Goal: Task Accomplishment & Management: Complete application form

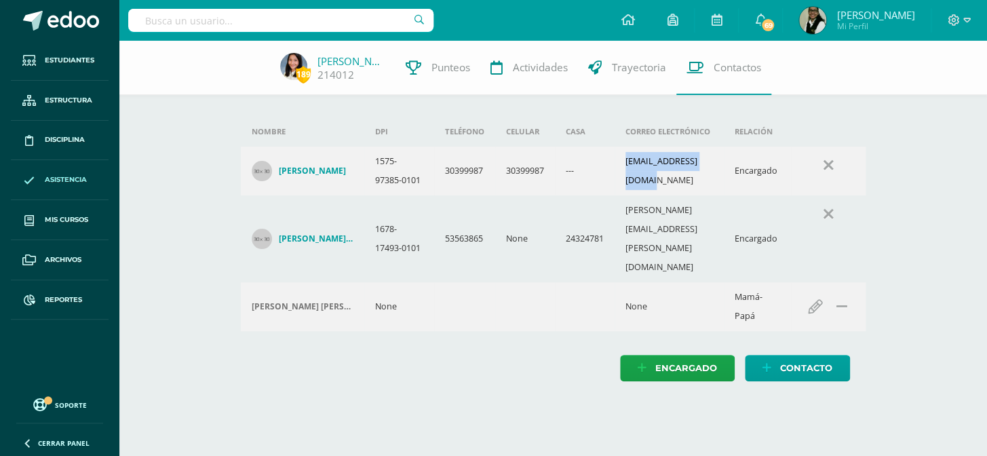
click at [69, 179] on span "Asistencia" at bounding box center [66, 179] width 42 height 11
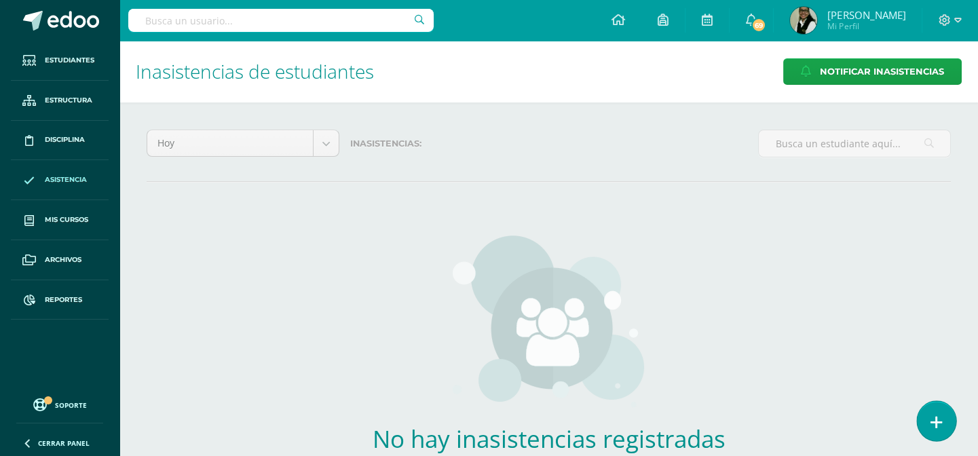
click at [936, 421] on icon at bounding box center [936, 423] width 12 height 16
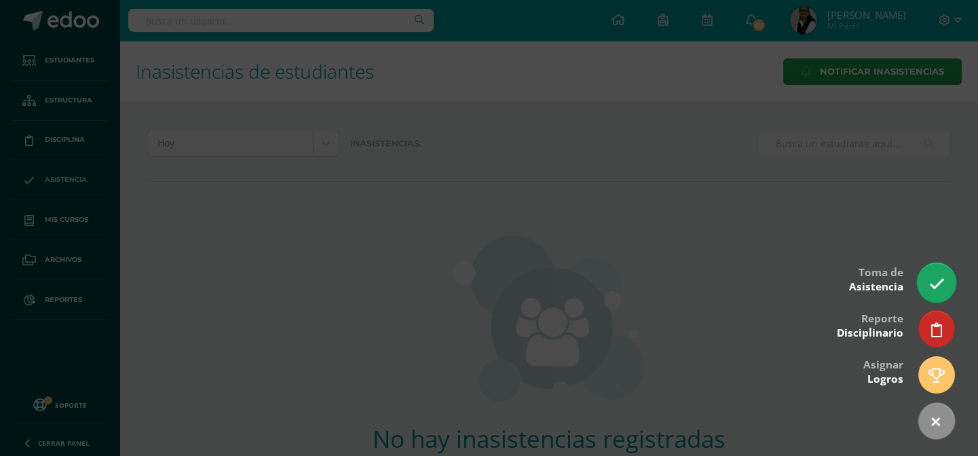
click at [940, 283] on icon at bounding box center [936, 284] width 16 height 16
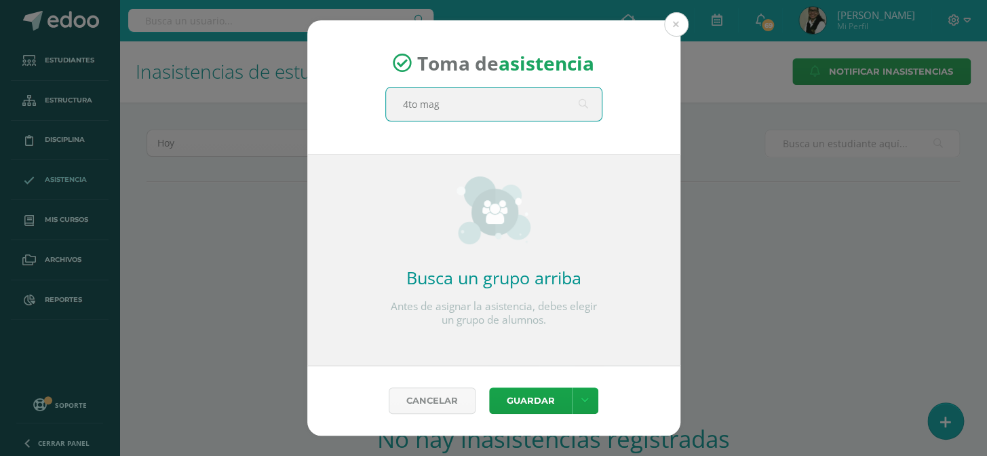
type input "4to magi"
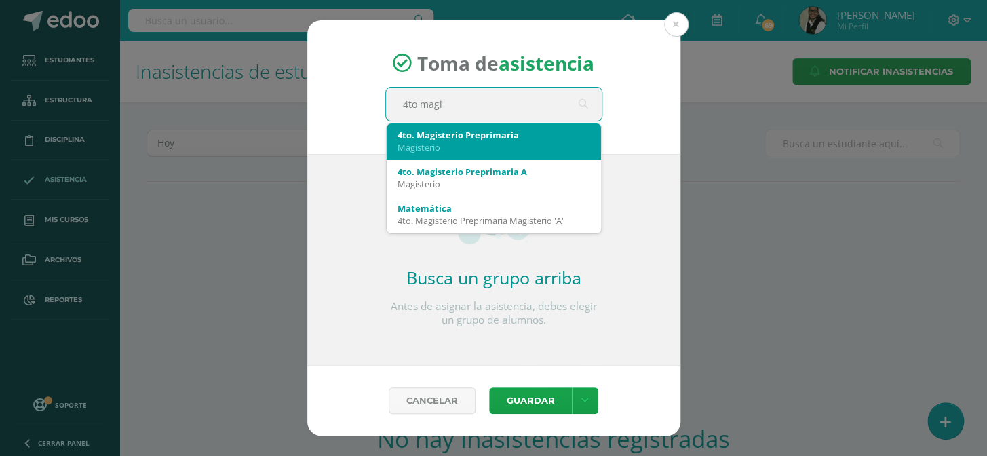
click at [548, 145] on div "Magisterio" at bounding box center [494, 147] width 193 height 12
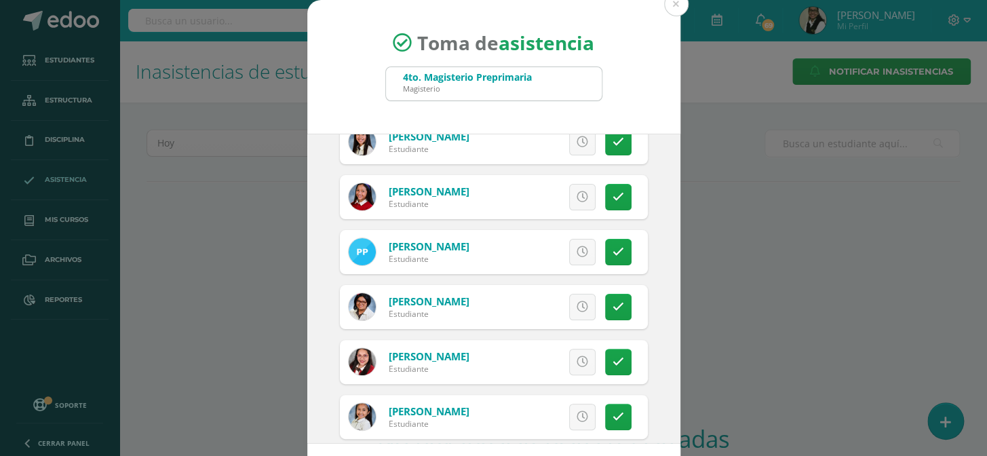
scroll to position [93, 0]
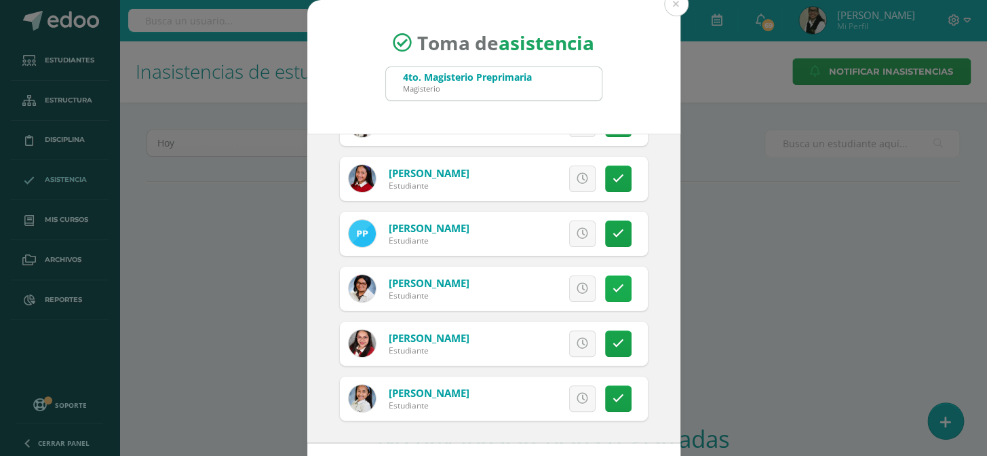
click at [613, 288] on icon at bounding box center [619, 289] width 12 height 12
click at [543, 285] on span "Excusa" at bounding box center [559, 288] width 37 height 25
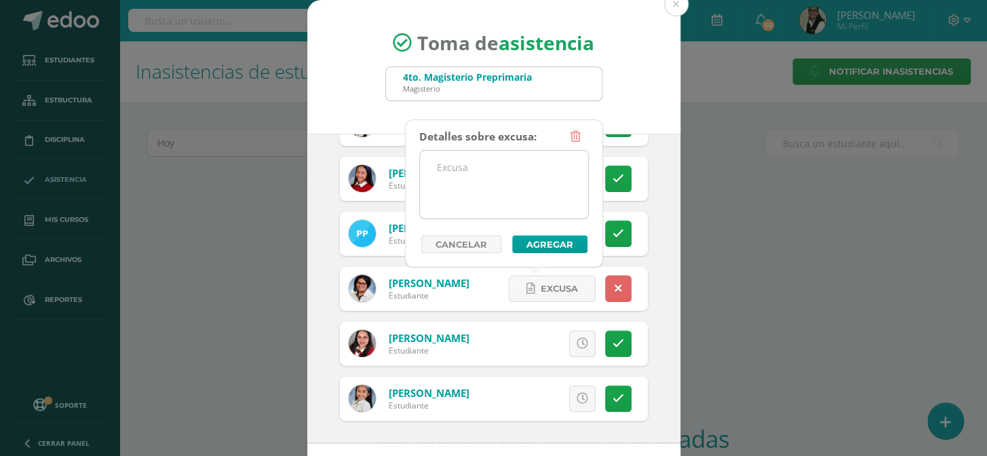
click at [444, 164] on textarea at bounding box center [504, 185] width 168 height 68
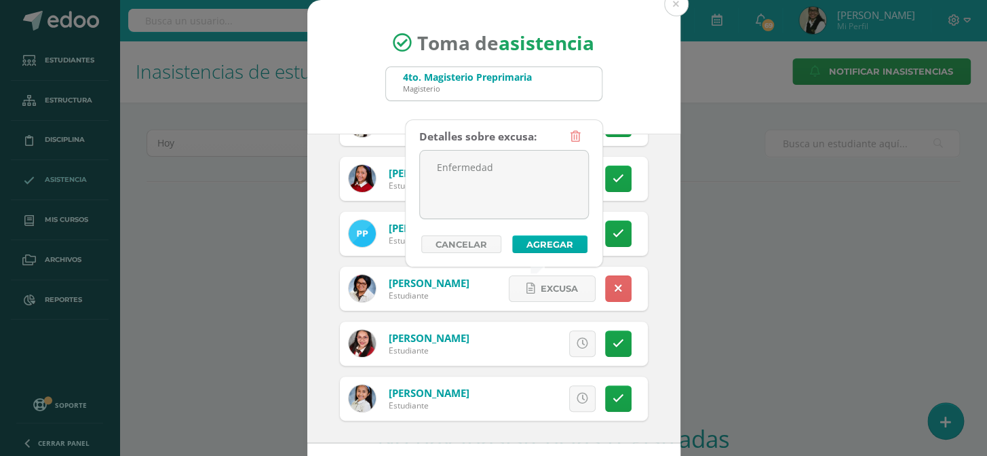
type textarea "Enfermedad"
click at [557, 245] on button "Agregar" at bounding box center [549, 244] width 75 height 18
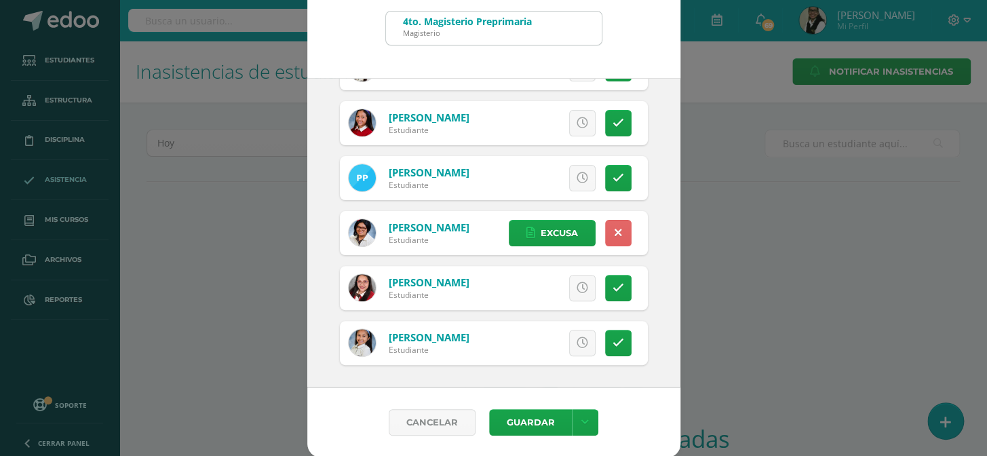
scroll to position [56, 0]
click at [513, 426] on button "Guardar" at bounding box center [530, 421] width 83 height 26
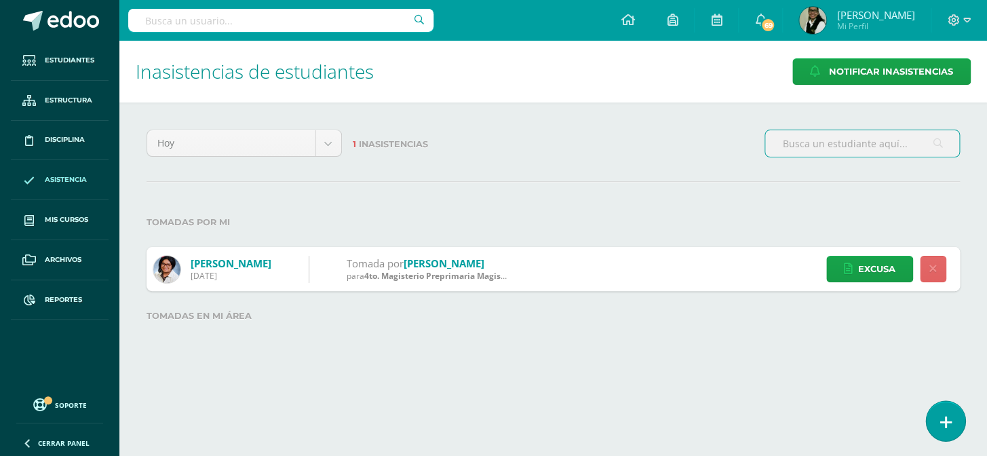
click at [942, 417] on icon at bounding box center [946, 423] width 12 height 16
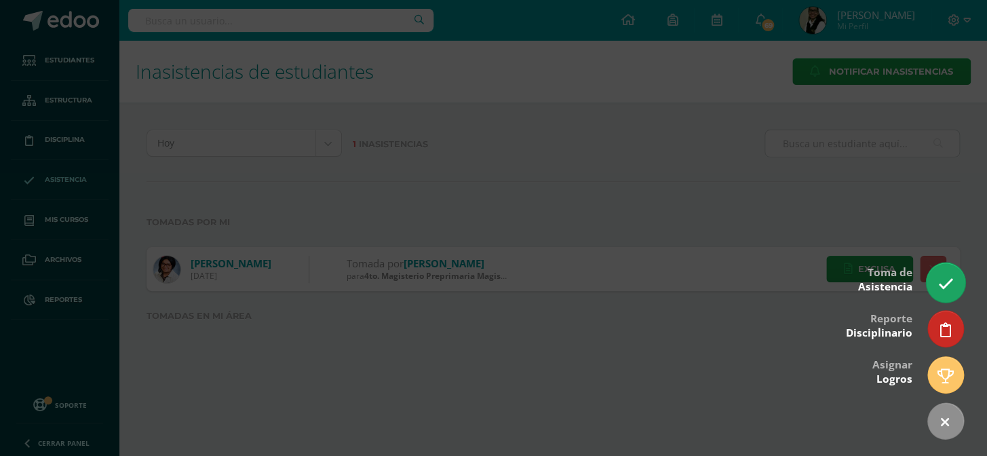
click at [951, 282] on icon at bounding box center [946, 284] width 16 height 16
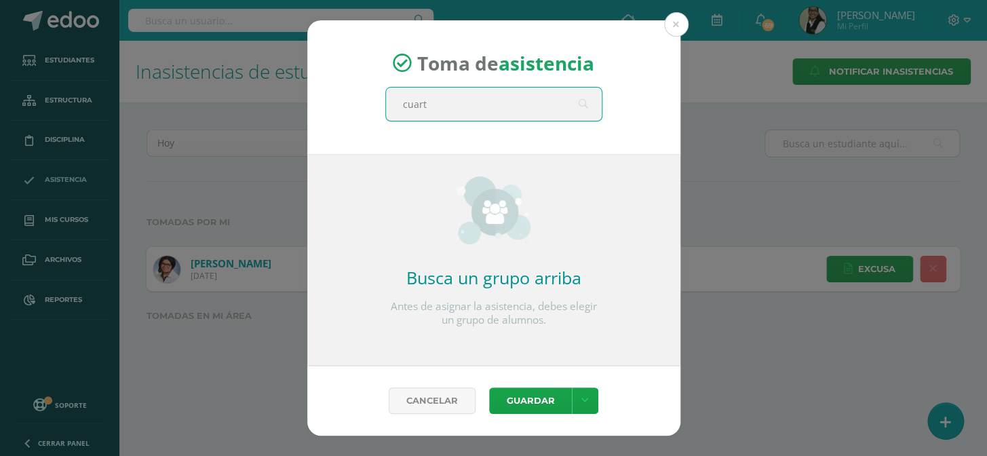
type input "cuarto"
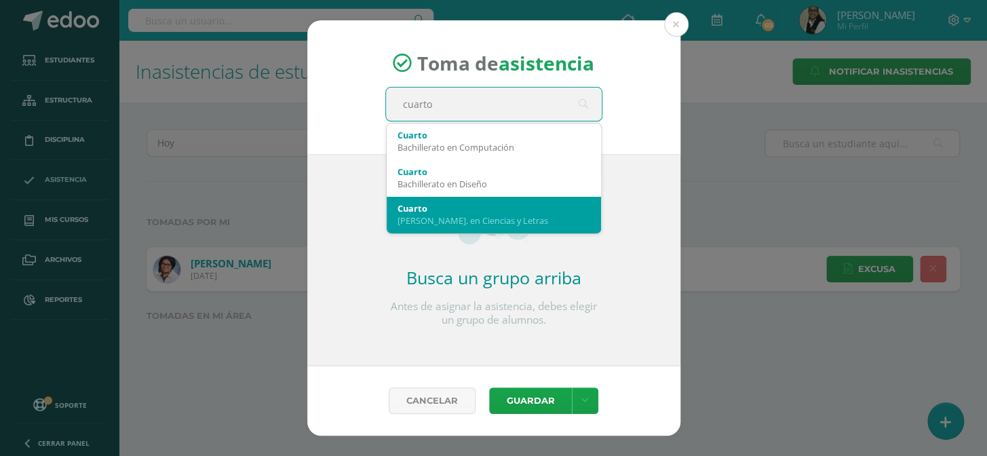
click at [503, 215] on div "[PERSON_NAME]. en Ciencias y Letras" at bounding box center [494, 220] width 193 height 12
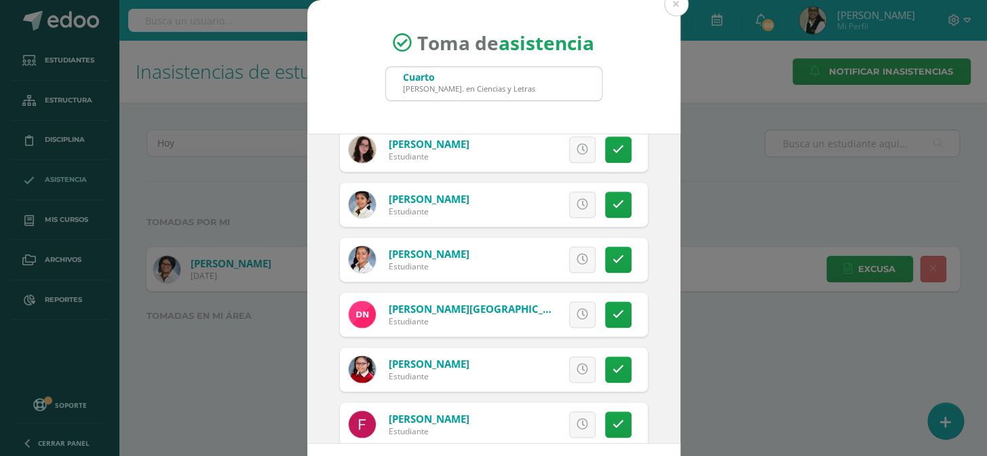
scroll to position [801, 0]
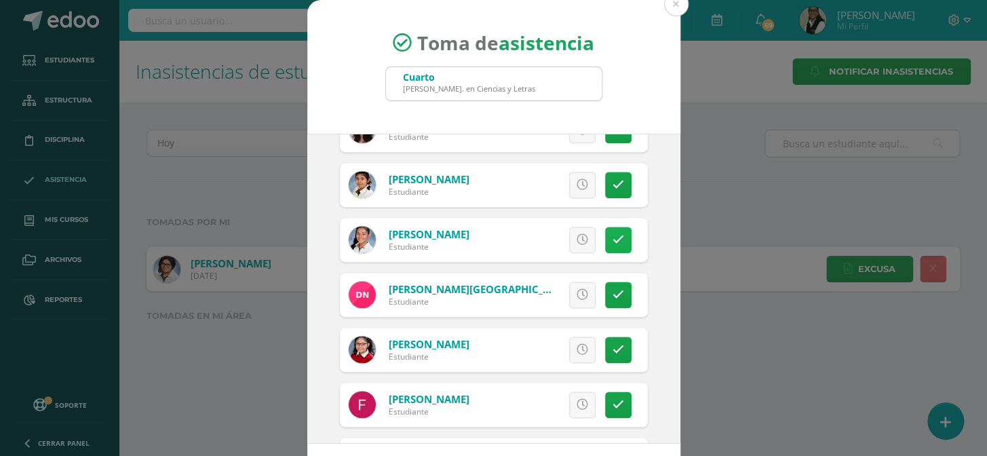
click at [613, 234] on icon at bounding box center [619, 240] width 12 height 12
click at [613, 290] on icon at bounding box center [619, 295] width 12 height 12
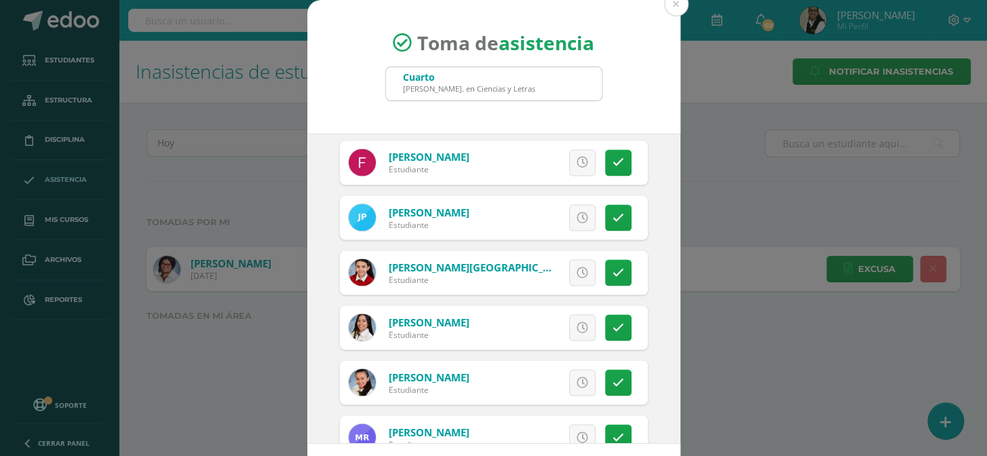
scroll to position [1048, 0]
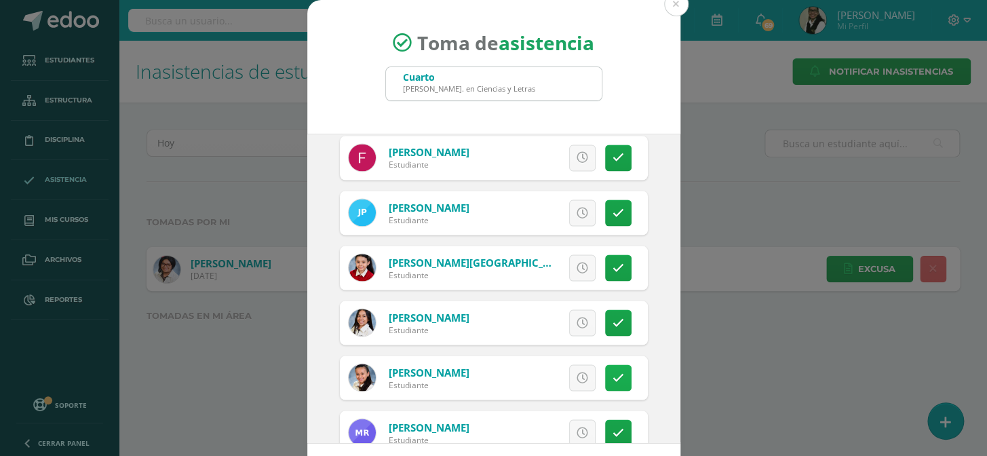
click at [613, 375] on icon at bounding box center [619, 378] width 12 height 12
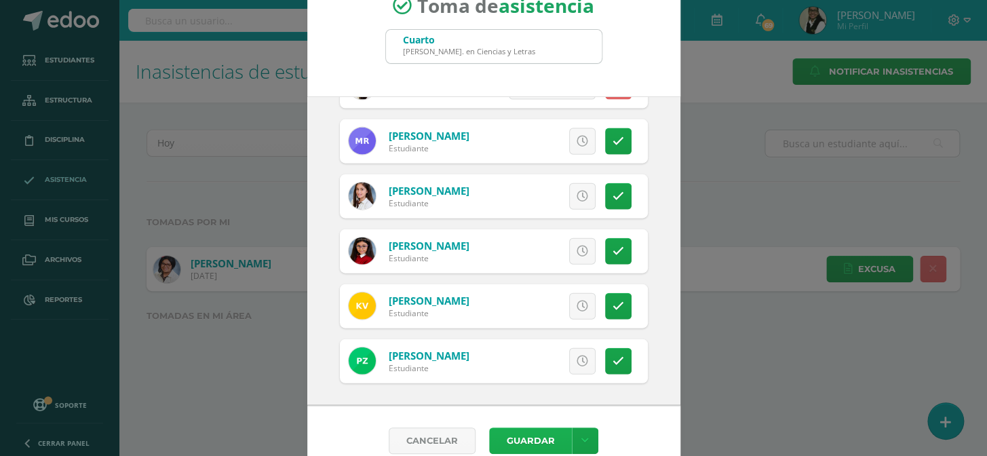
scroll to position [56, 0]
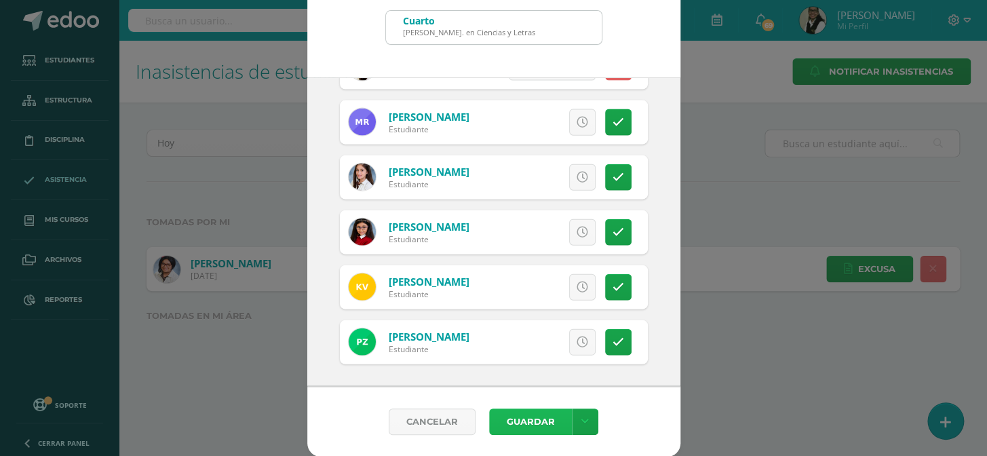
click at [537, 425] on button "Guardar" at bounding box center [530, 421] width 83 height 26
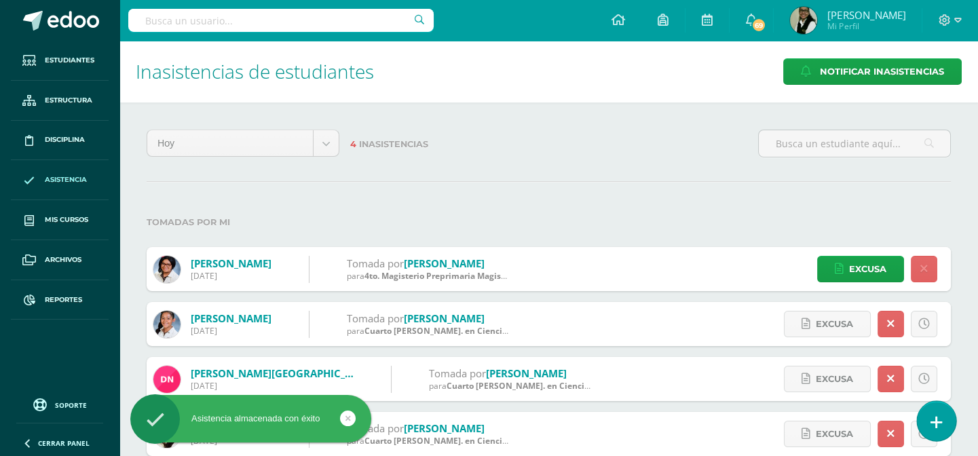
click at [943, 428] on link at bounding box center [936, 420] width 39 height 39
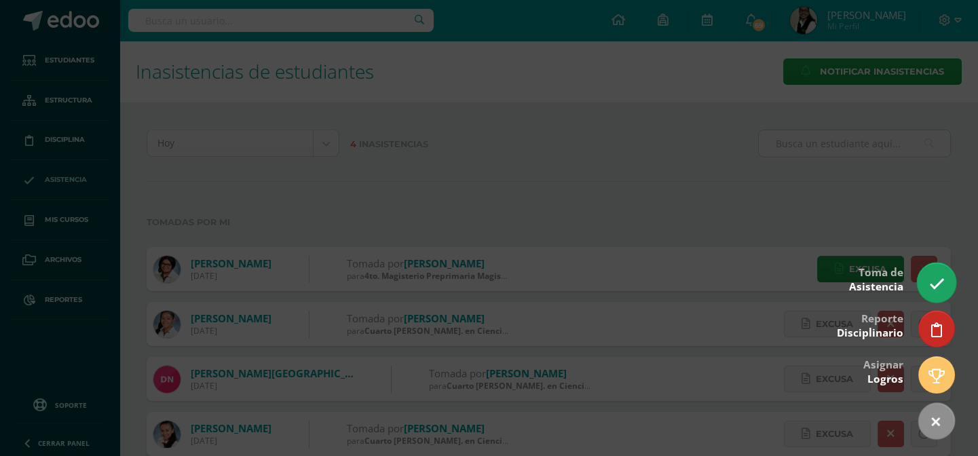
click at [934, 281] on icon at bounding box center [936, 284] width 16 height 16
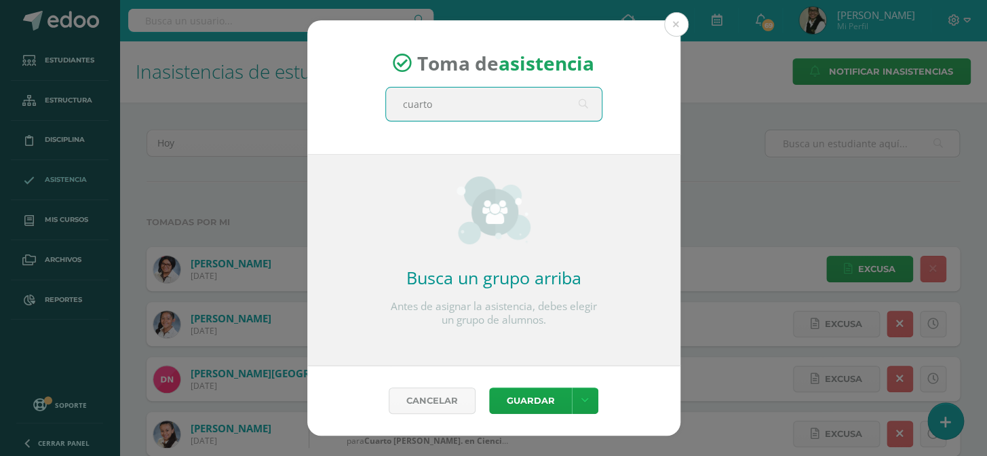
type input "cuarto c"
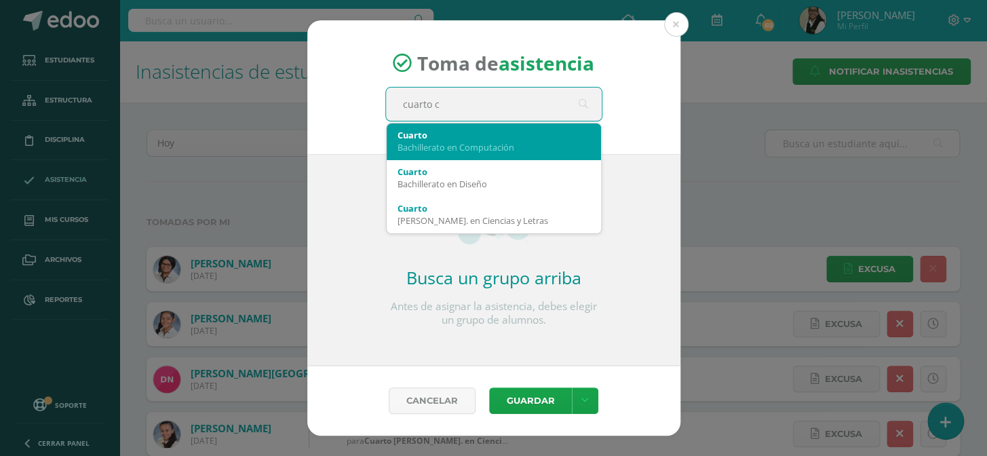
click at [489, 141] on div "Bachillerato en Computación" at bounding box center [494, 147] width 193 height 12
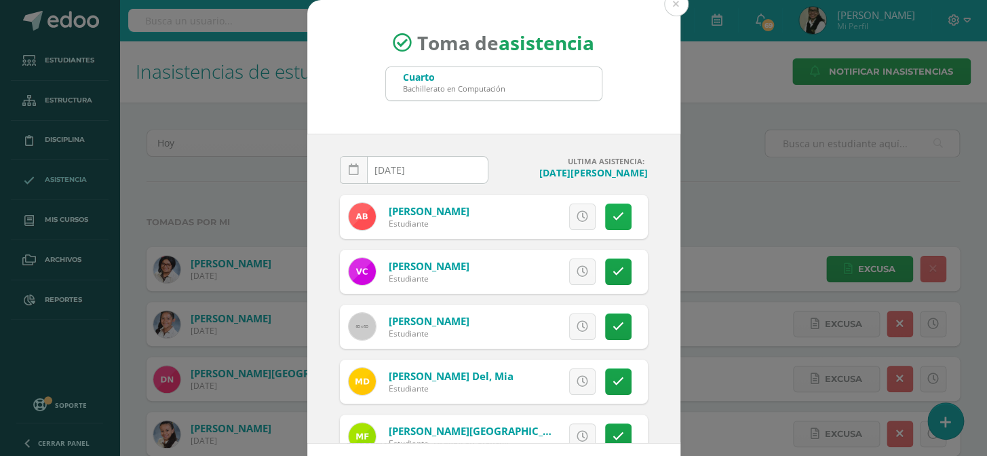
click at [605, 210] on link at bounding box center [618, 217] width 26 height 26
